Goal: Task Accomplishment & Management: Manage account settings

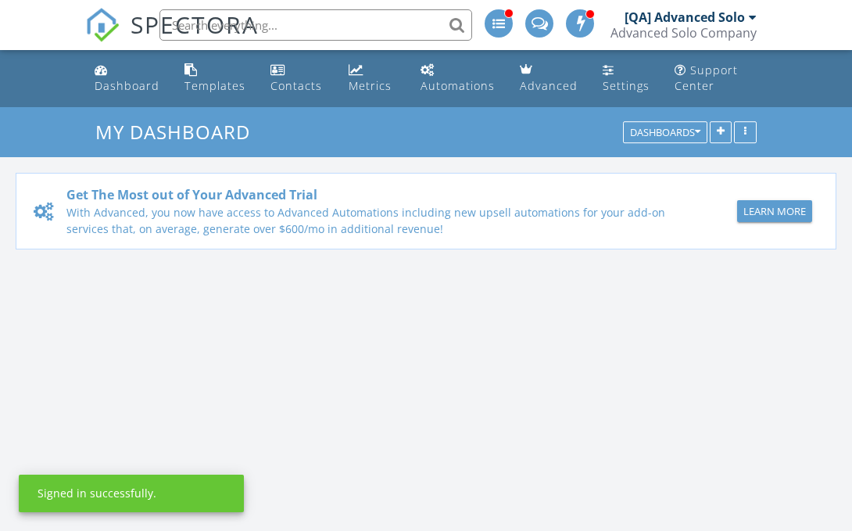
scroll to position [1423, 852]
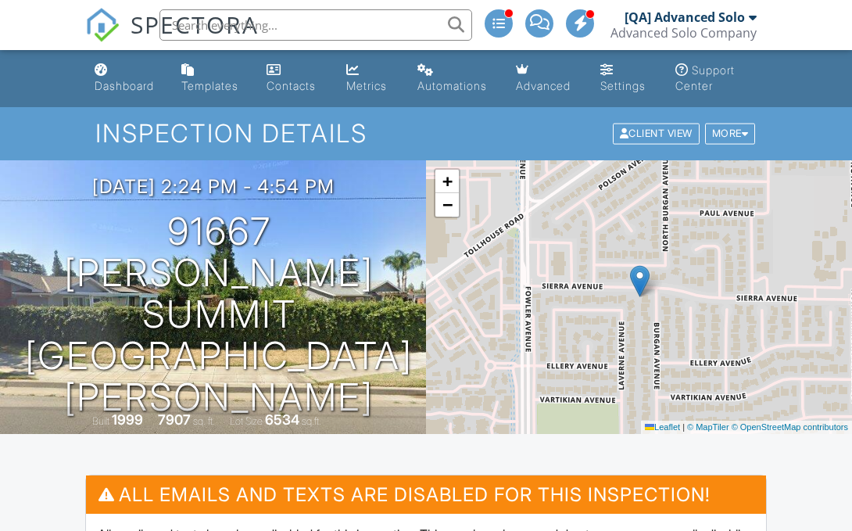
scroll to position [113, 0]
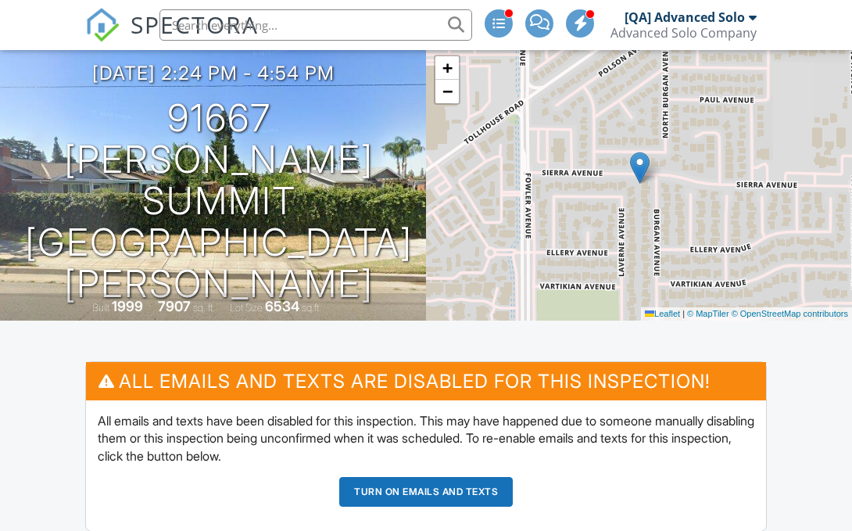
click at [426, 491] on button "Turn on emails and texts" at bounding box center [425, 492] width 173 height 30
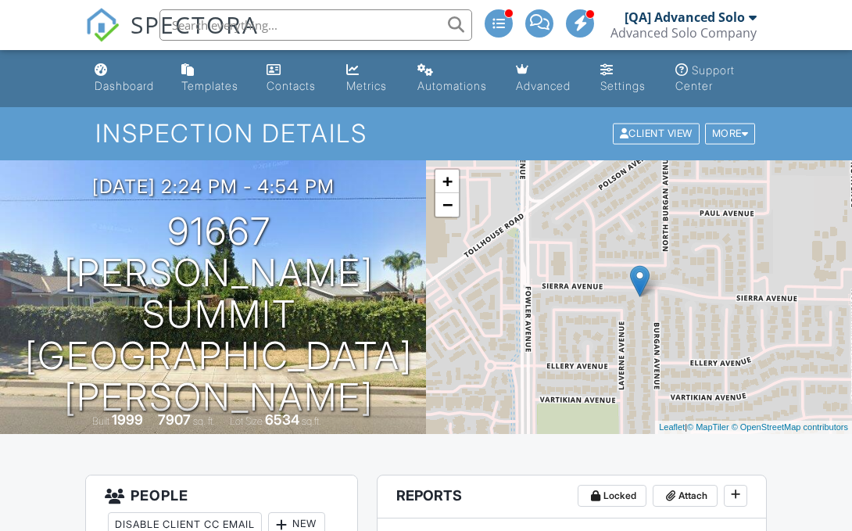
scroll to position [714, 0]
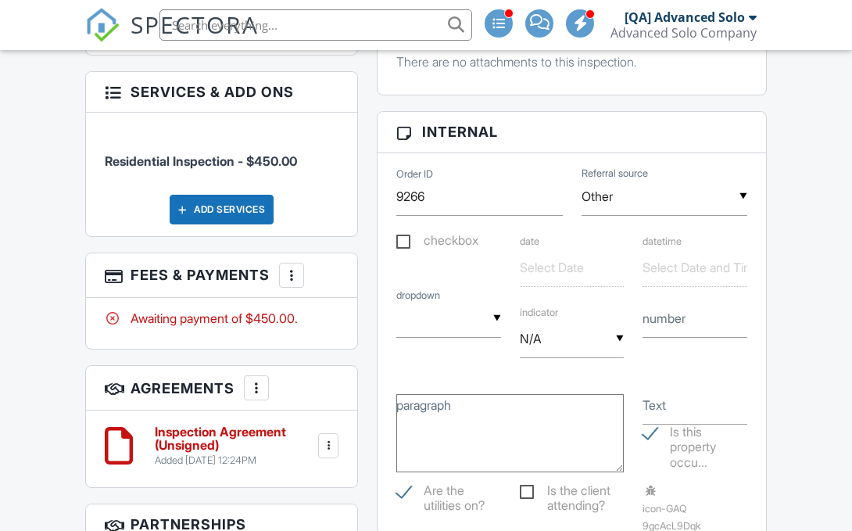
click at [292, 267] on div at bounding box center [292, 275] width 16 height 16
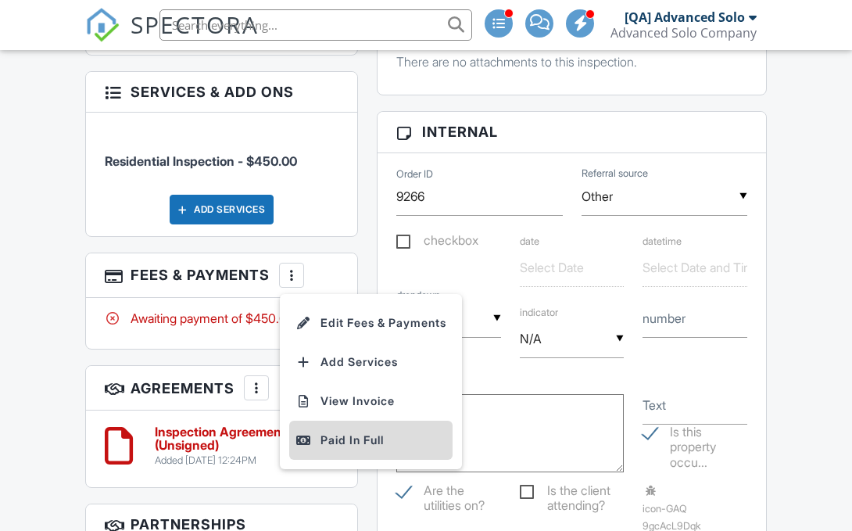
click at [373, 431] on div "Paid In Full" at bounding box center [370, 440] width 151 height 19
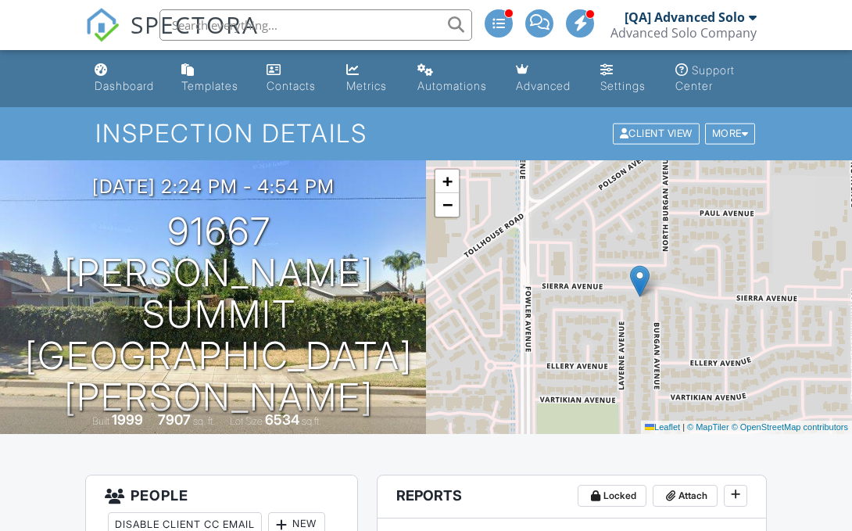
scroll to position [766, 0]
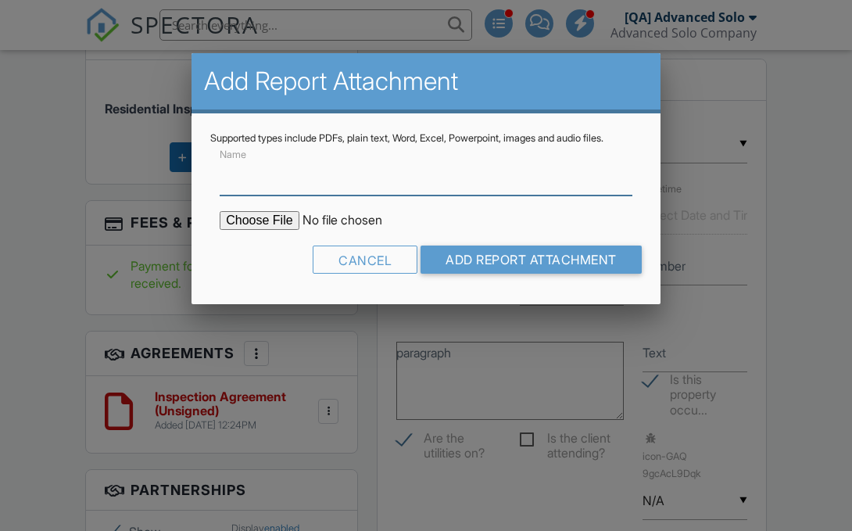
click at [426, 176] on input "Name" at bounding box center [426, 176] width 413 height 38
type input "Mabl Test Attachment"
type input "C:\fakepath\Lorem ipsum dolor sit amet.pdf"
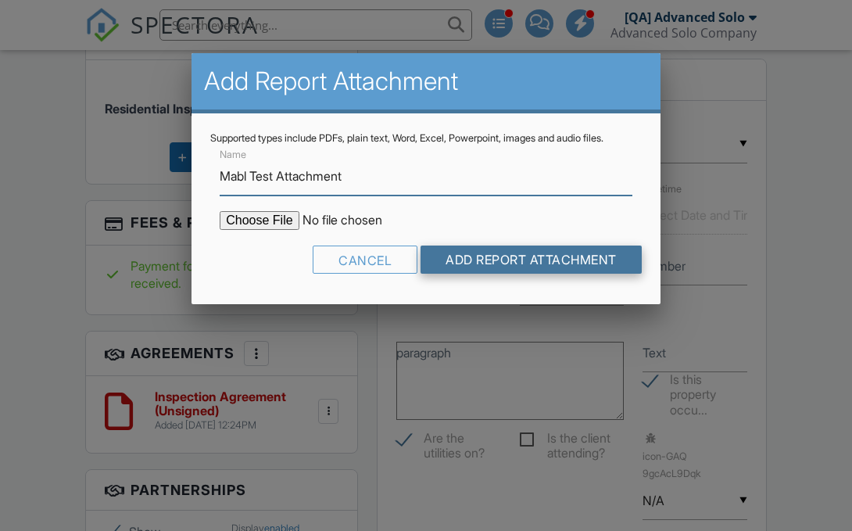
click at [528, 259] on input "Add Report Attachment" at bounding box center [530, 259] width 221 height 28
type input "Mabl Test Attachment"
click at [528, 259] on input "Add Report Attachment" at bounding box center [530, 259] width 221 height 28
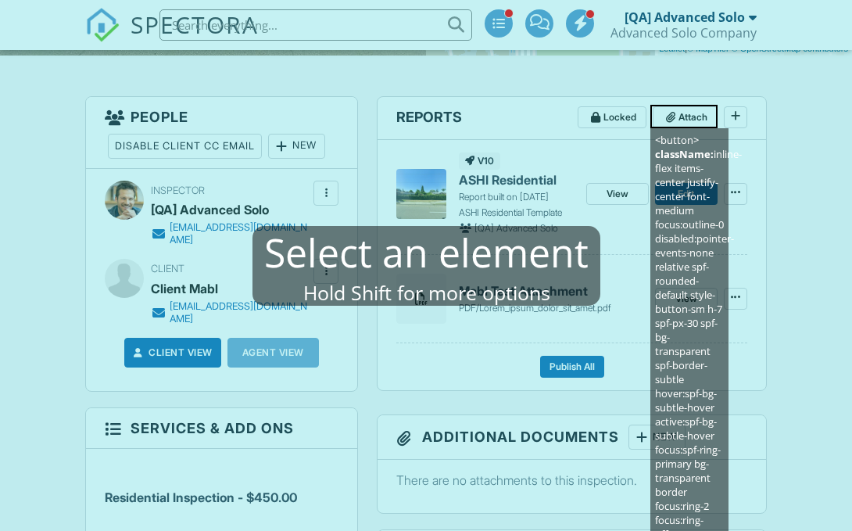
click at [711, 119] on mablhighlight "<button> className: inline-flex items-center justify-center font-medium focus:o…" at bounding box center [683, 116] width 67 height 23
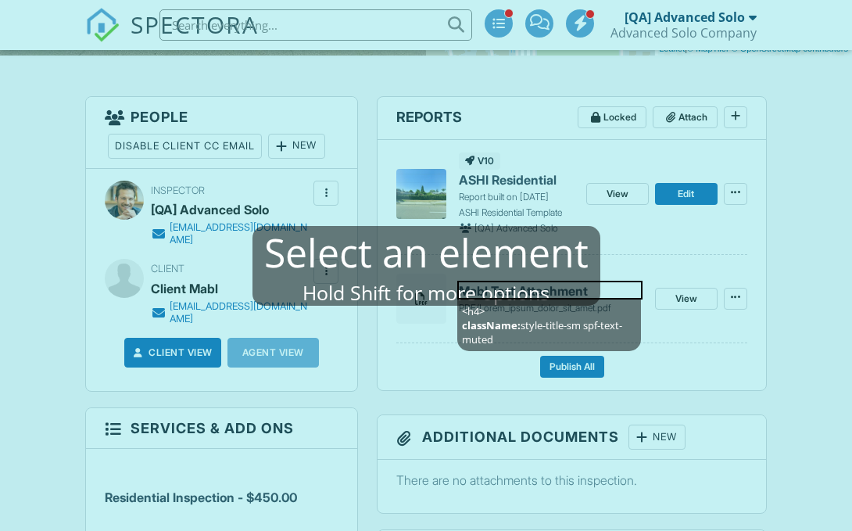
click at [581, 291] on mablhighlight "<h4> className: style-title-sm spf-text-muted" at bounding box center [549, 290] width 185 height 19
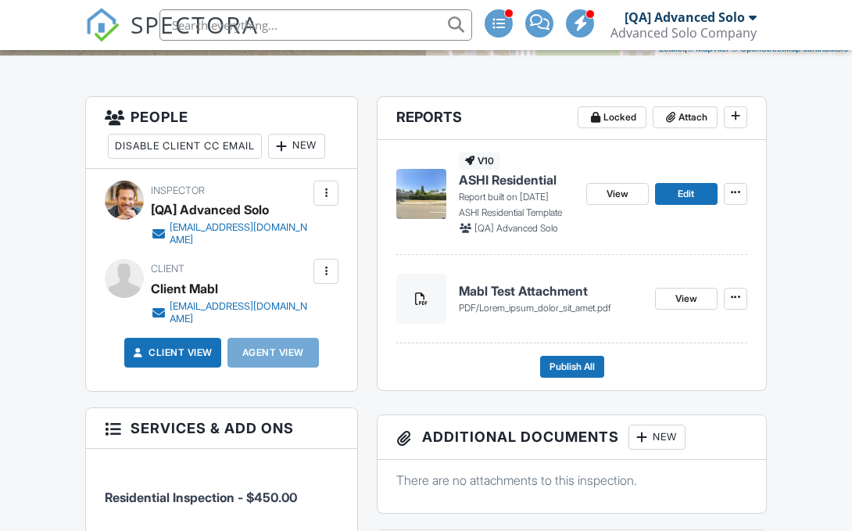
click at [684, 17] on div "[QA] Advanced Solo" at bounding box center [684, 17] width 120 height 16
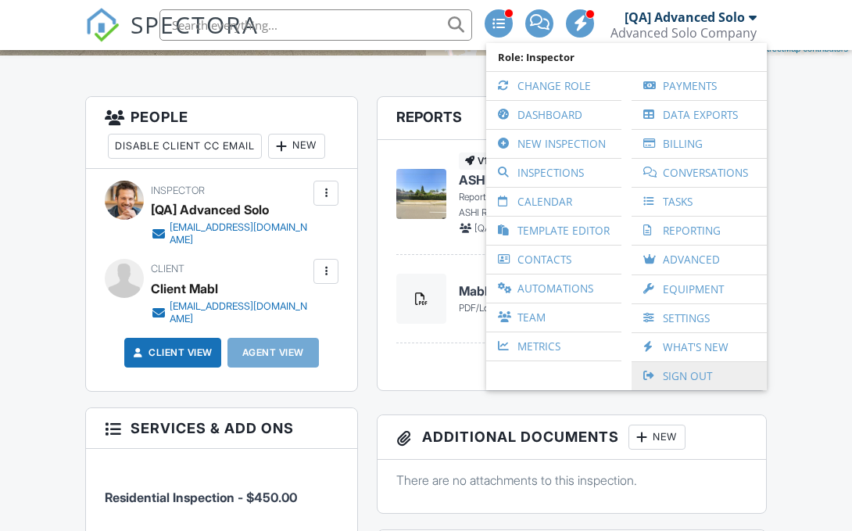
click at [699, 375] on link "Sign Out" at bounding box center [699, 376] width 120 height 28
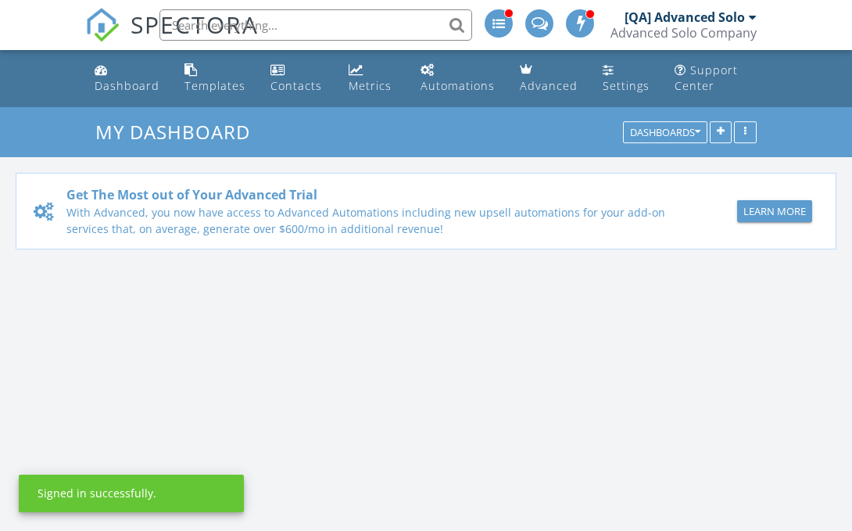
scroll to position [1423, 852]
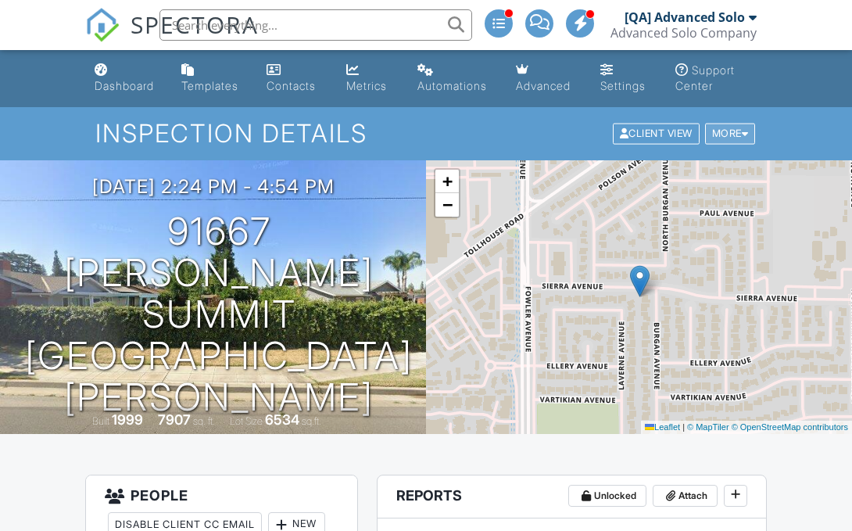
click at [727, 133] on div "More" at bounding box center [730, 133] width 51 height 21
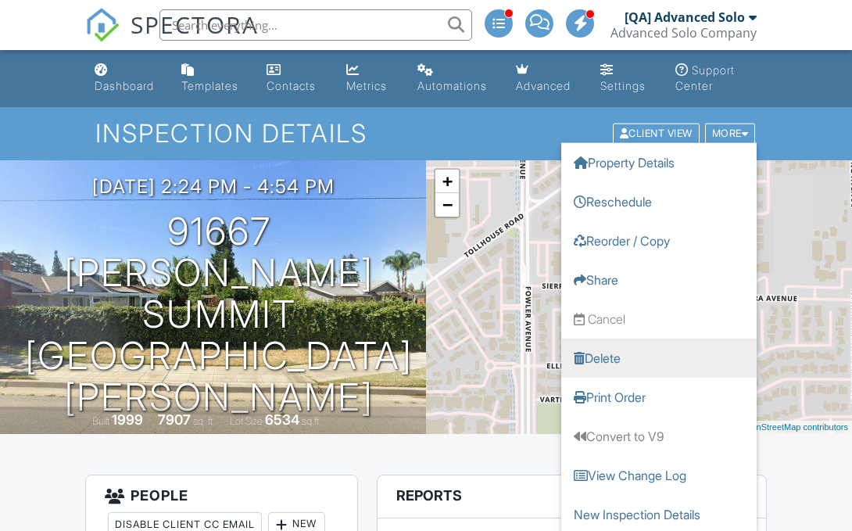
click at [659, 357] on link "Delete" at bounding box center [658, 357] width 195 height 39
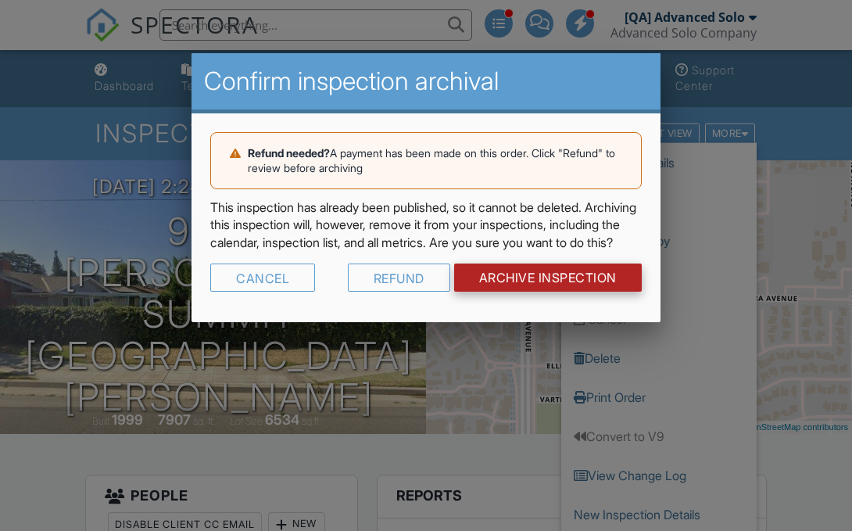
click at [545, 291] on input "Archive Inspection" at bounding box center [548, 277] width 188 height 28
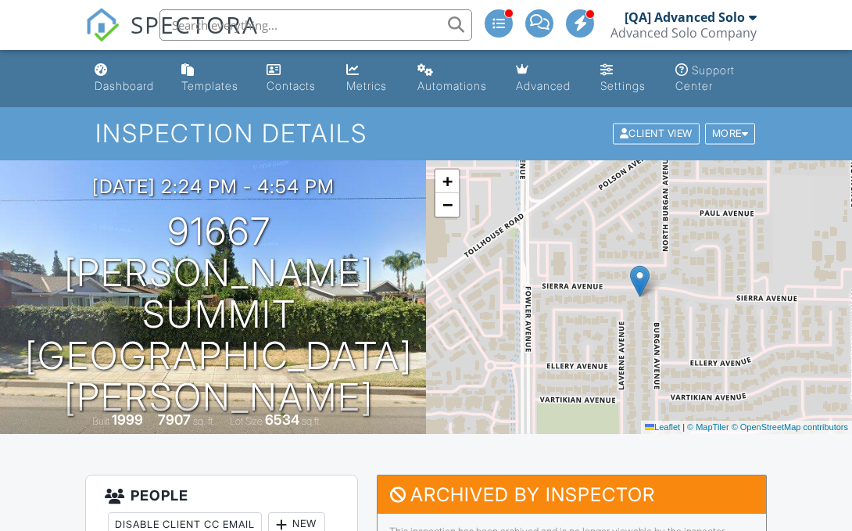
scroll to position [58, 0]
